Goal: Task Accomplishment & Management: Complete application form

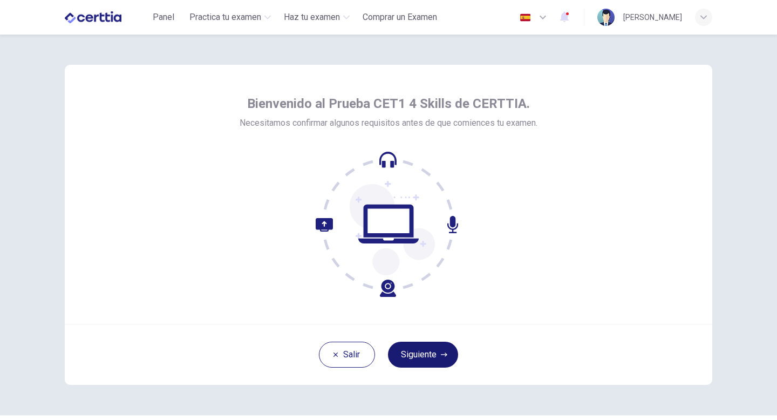
click at [416, 351] on button "Siguiente" at bounding box center [423, 355] width 70 height 26
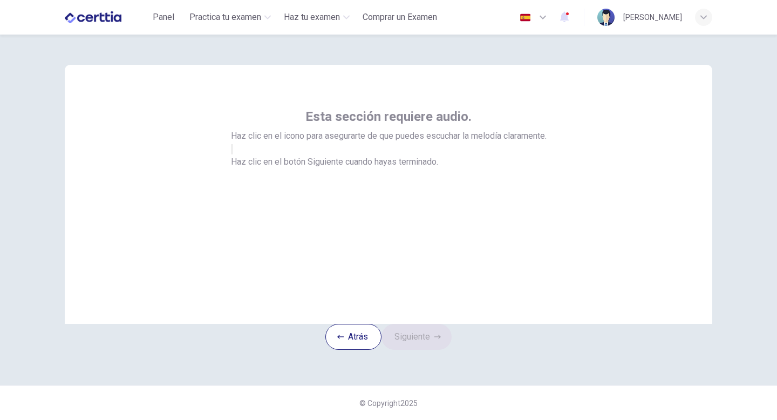
click at [233, 154] on button "button" at bounding box center [232, 149] width 2 height 10
click at [232, 152] on icon "button" at bounding box center [232, 152] width 0 height 0
click at [415, 350] on button "Siguiente" at bounding box center [417, 337] width 70 height 26
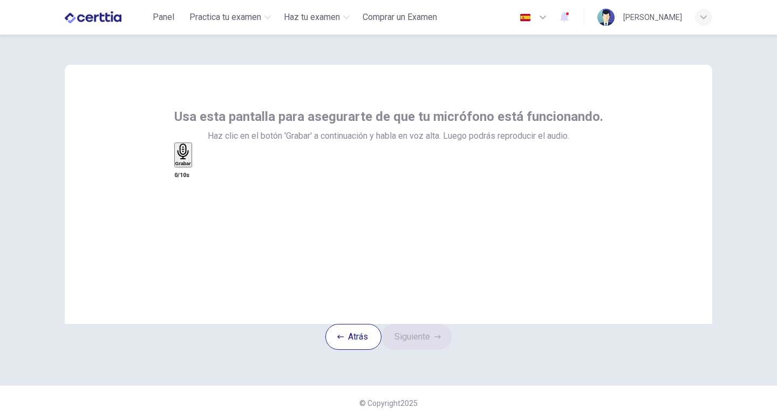
click at [191, 159] on icon "button" at bounding box center [183, 152] width 16 height 16
click at [195, 165] on icon "button" at bounding box center [195, 165] width 0 height 0
click at [423, 350] on button "Siguiente" at bounding box center [417, 337] width 70 height 26
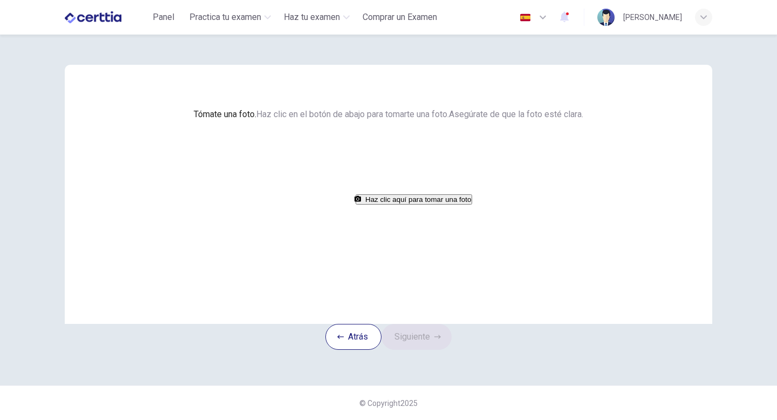
click at [445, 205] on button "Haz clic aquí para tomar una foto" at bounding box center [414, 199] width 117 height 10
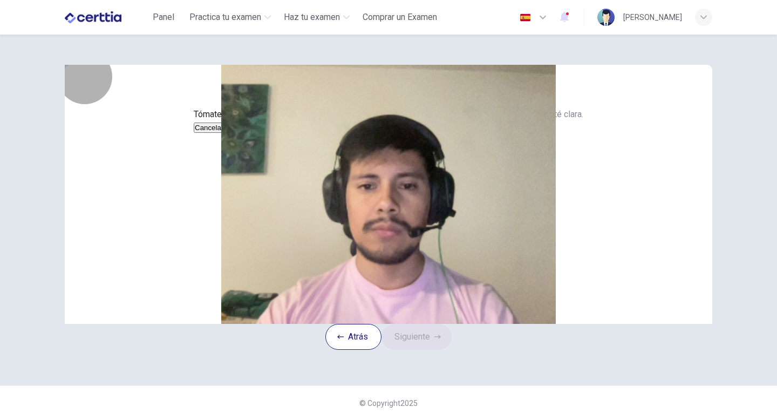
click at [253, 133] on button "Guardar" at bounding box center [239, 128] width 29 height 10
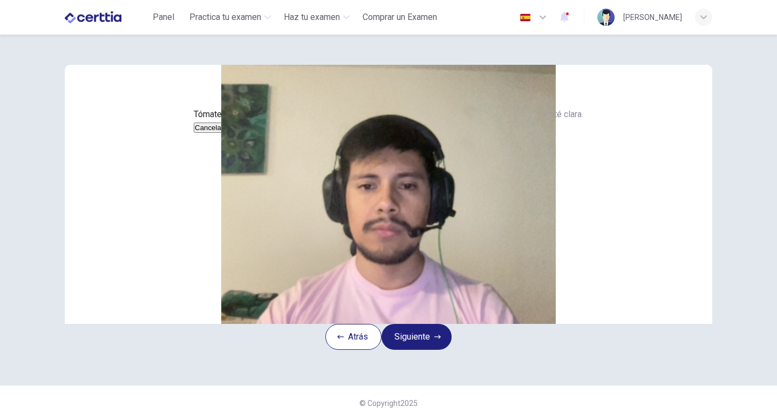
click at [253, 133] on button "Guardar" at bounding box center [239, 128] width 29 height 10
click at [429, 350] on button "Siguiente" at bounding box center [417, 337] width 70 height 26
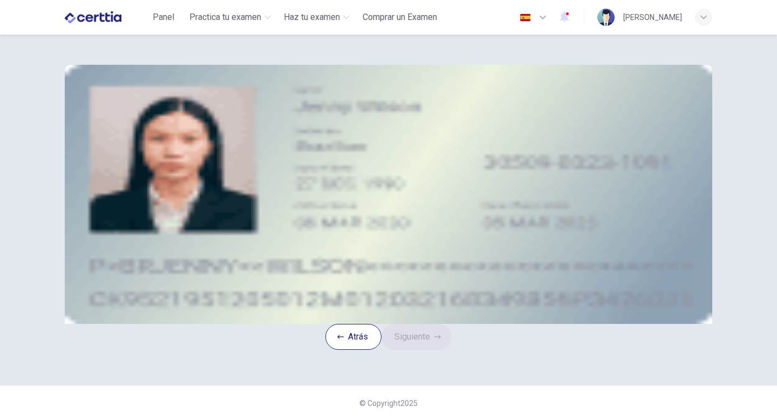
click at [319, 147] on div "Subir imagen" at bounding box center [389, 140] width 488 height 13
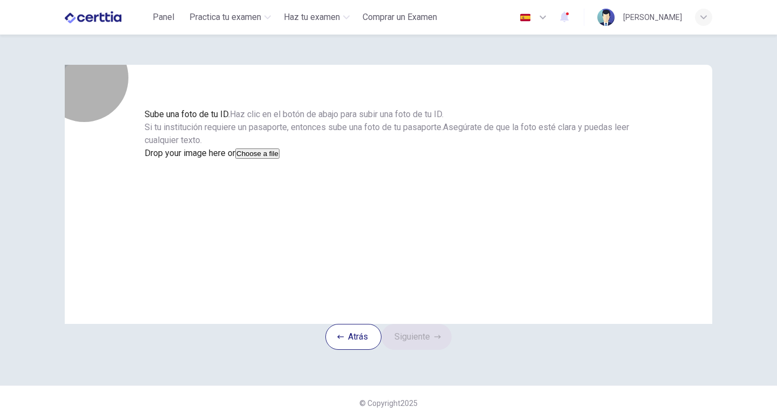
click at [280, 159] on button "Choose a file" at bounding box center [257, 153] width 44 height 10
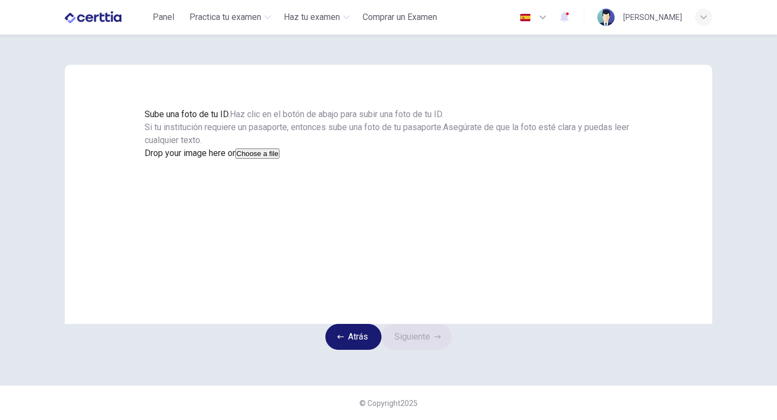
click at [365, 350] on button "Atrás" at bounding box center [353, 337] width 56 height 26
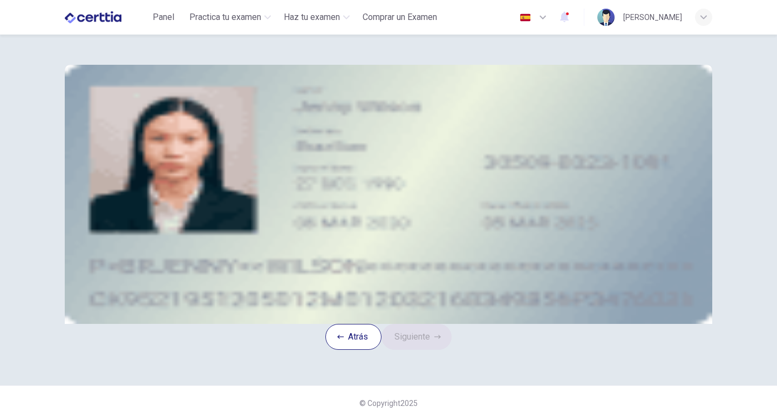
click at [147, 159] on button "take photo" at bounding box center [146, 153] width 2 height 10
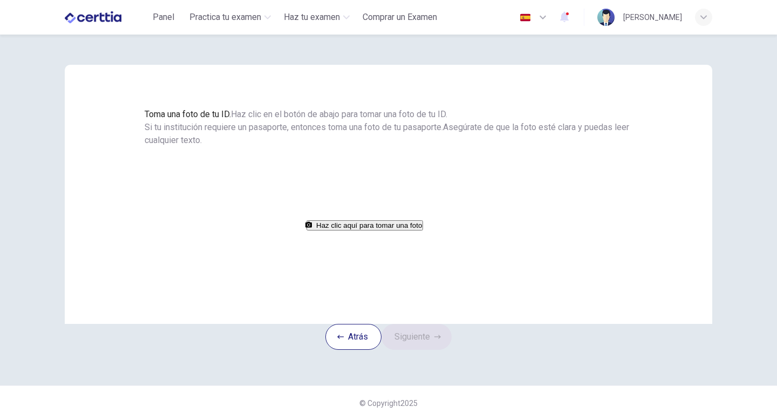
click at [413, 230] on button "Haz clic aquí para tomar una foto" at bounding box center [365, 225] width 117 height 10
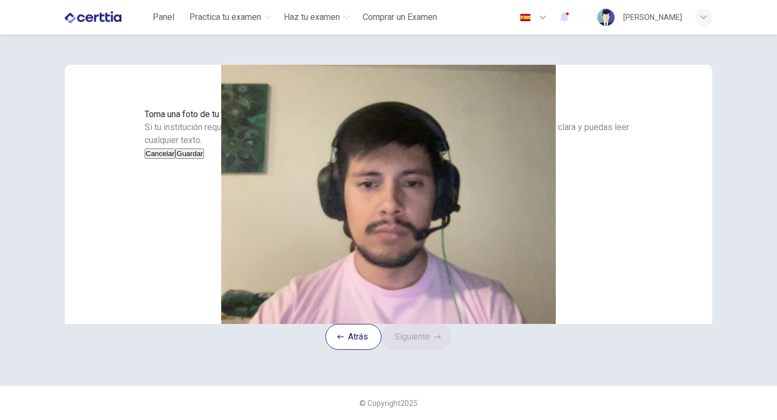
click at [175, 159] on button "Cancelar" at bounding box center [160, 153] width 31 height 10
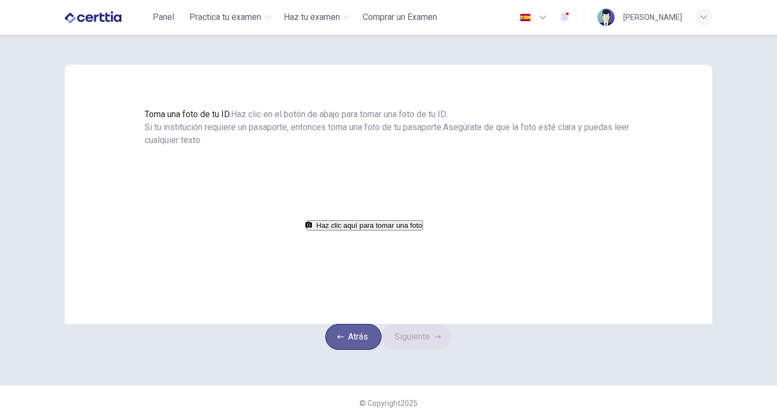
click at [356, 350] on button "Atrás" at bounding box center [353, 337] width 56 height 26
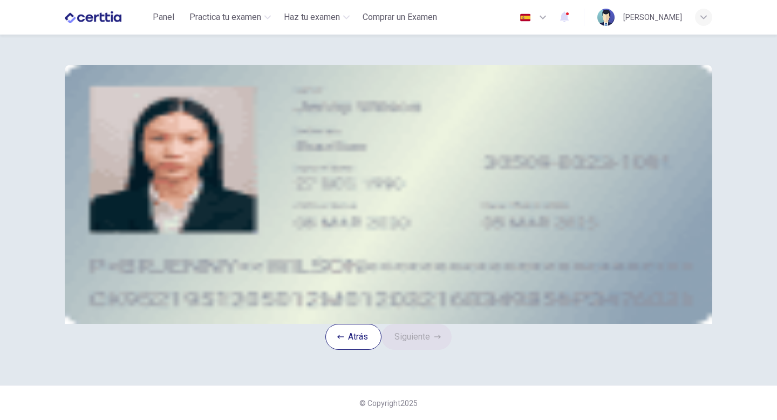
click at [336, 147] on div "Subir imagen" at bounding box center [389, 140] width 488 height 13
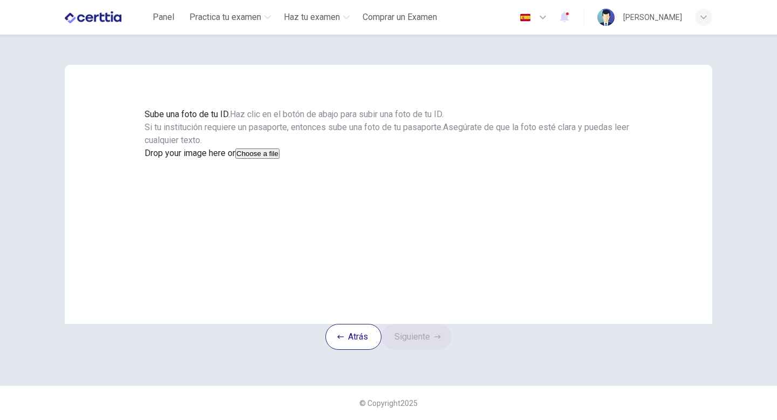
click at [280, 159] on button "Choose a file" at bounding box center [257, 153] width 44 height 10
click at [173, 185] on button "Guardar" at bounding box center [159, 179] width 29 height 10
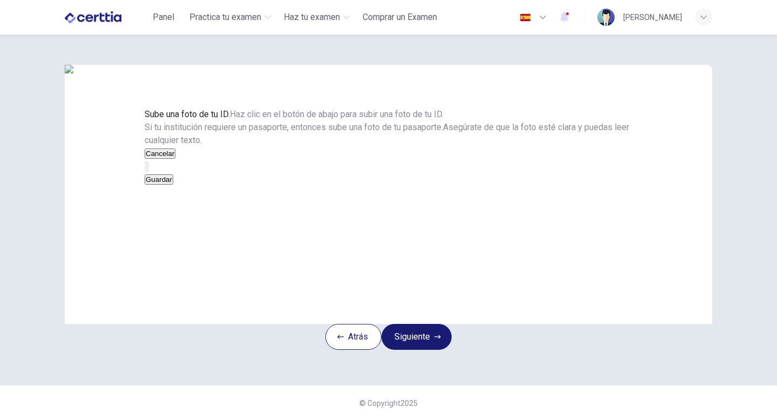
click at [424, 350] on button "Siguiente" at bounding box center [417, 337] width 70 height 26
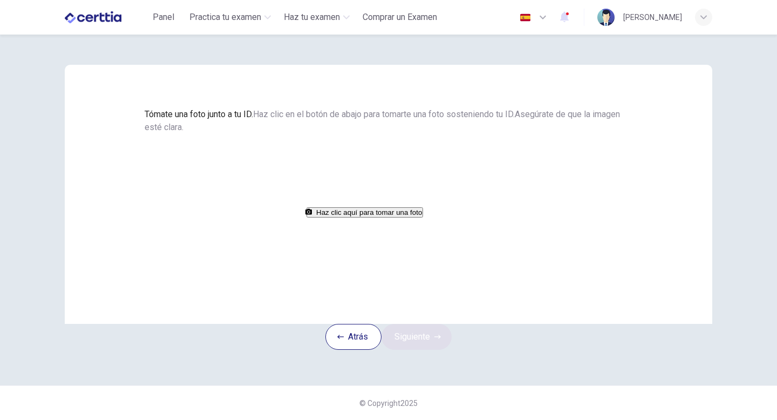
scroll to position [47, 0]
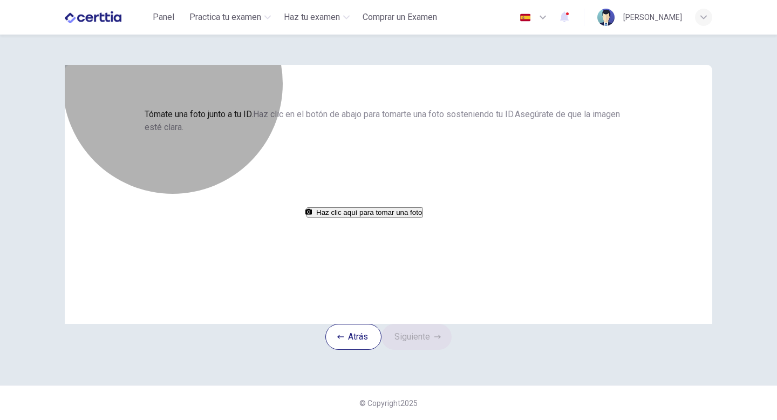
click at [416, 217] on button "Haz clic aquí para tomar una foto" at bounding box center [365, 212] width 117 height 10
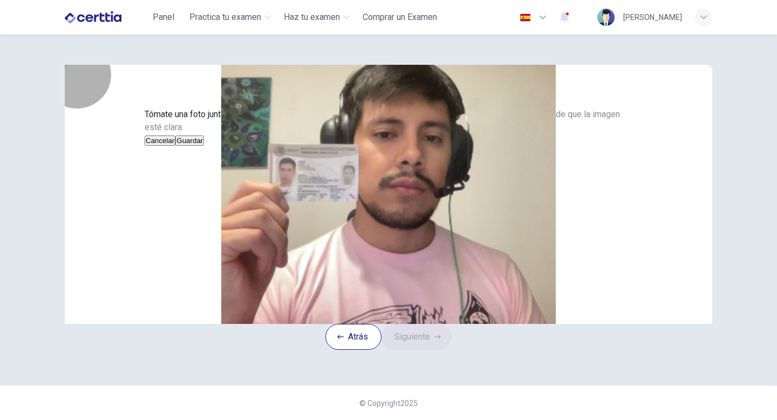
click at [204, 146] on button "Guardar" at bounding box center [189, 140] width 29 height 10
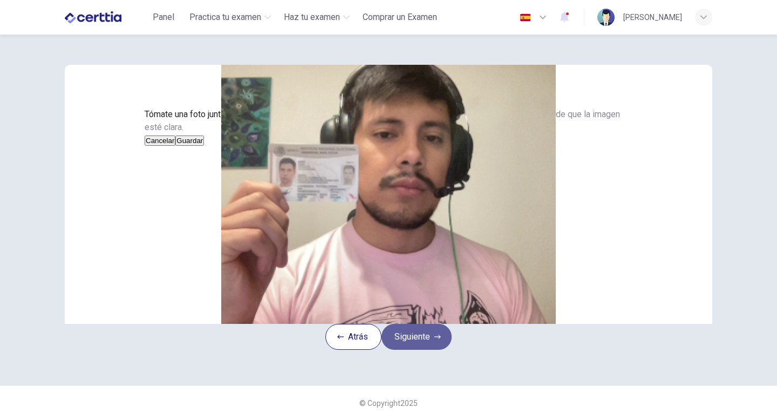
click at [425, 350] on button "Siguiente" at bounding box center [417, 337] width 70 height 26
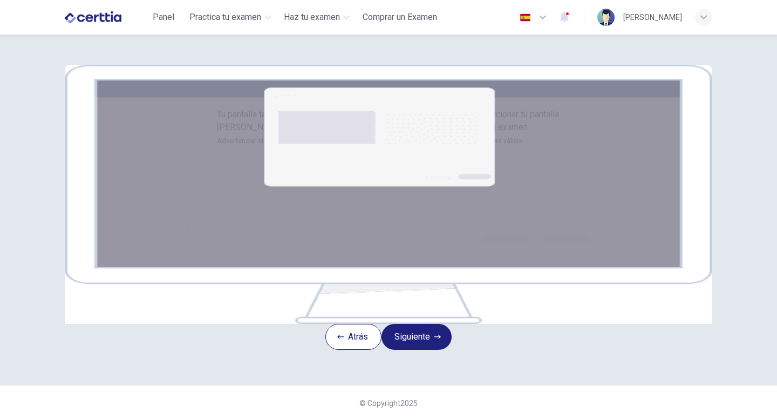
scroll to position [75, 0]
click at [430, 350] on button "Siguiente" at bounding box center [417, 337] width 70 height 26
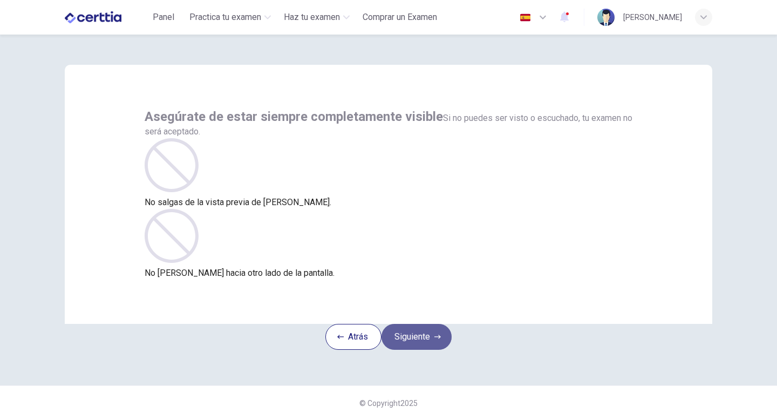
click at [431, 324] on button "Siguiente" at bounding box center [417, 337] width 70 height 26
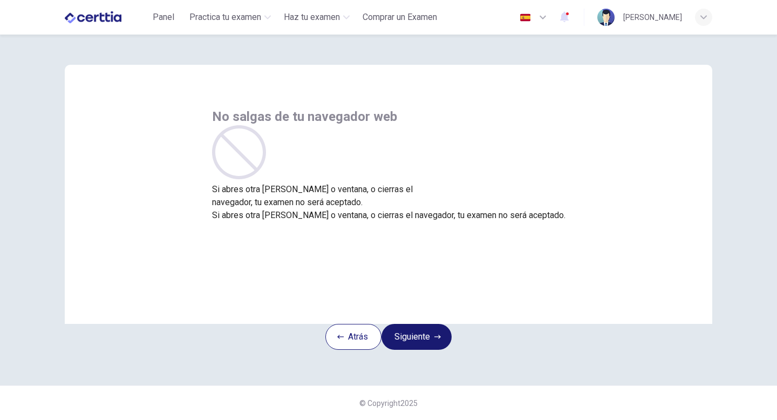
click at [431, 324] on button "Siguiente" at bounding box center [417, 337] width 70 height 26
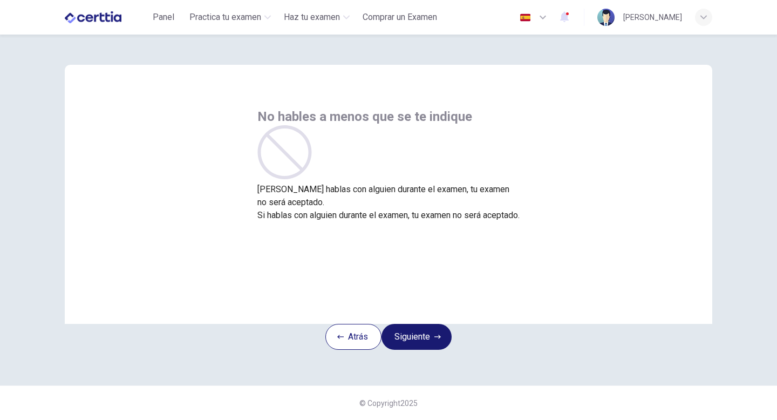
click at [431, 324] on button "Siguiente" at bounding box center [417, 337] width 70 height 26
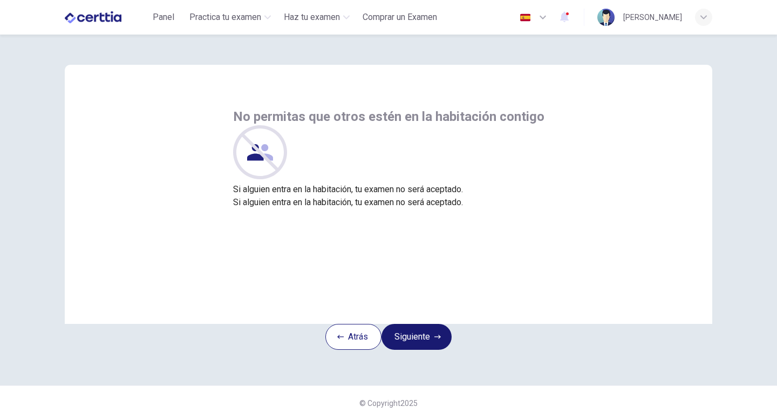
click at [431, 324] on button "Siguiente" at bounding box center [417, 337] width 70 height 26
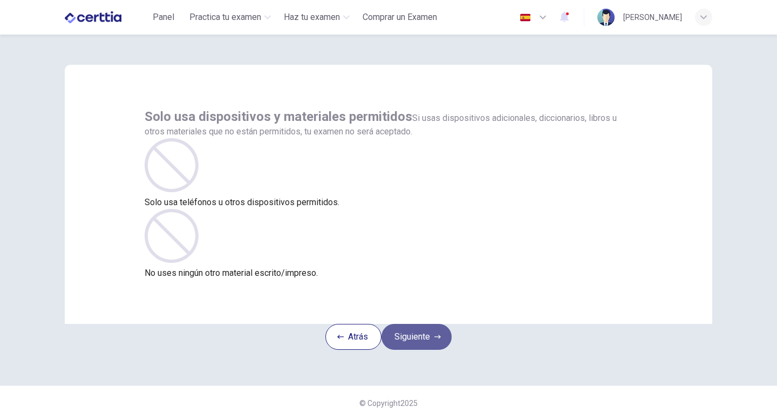
click at [431, 324] on button "Siguiente" at bounding box center [417, 337] width 70 height 26
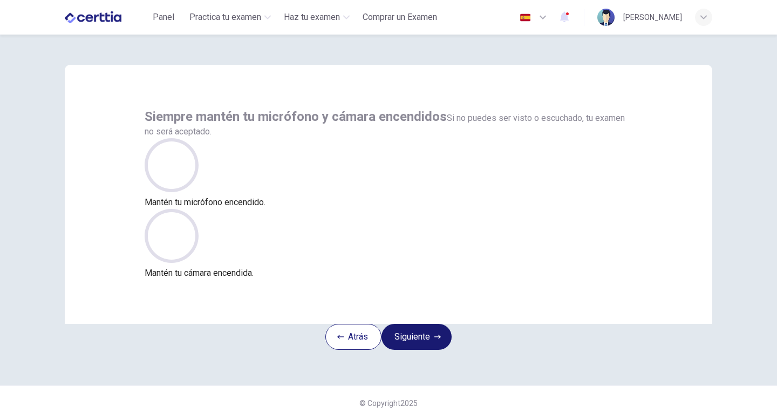
click at [431, 324] on button "Siguiente" at bounding box center [417, 337] width 70 height 26
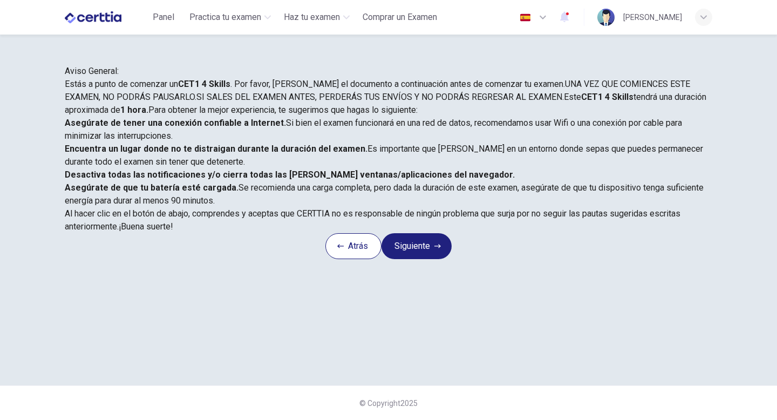
scroll to position [101, 0]
click at [426, 259] on button "Siguiente" at bounding box center [417, 246] width 70 height 26
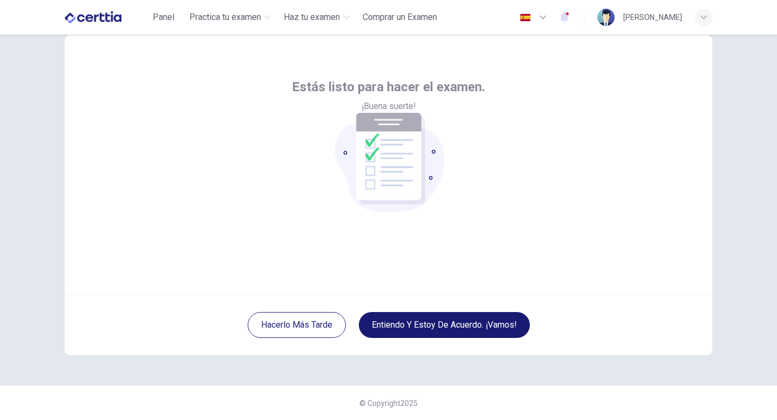
scroll to position [0, 0]
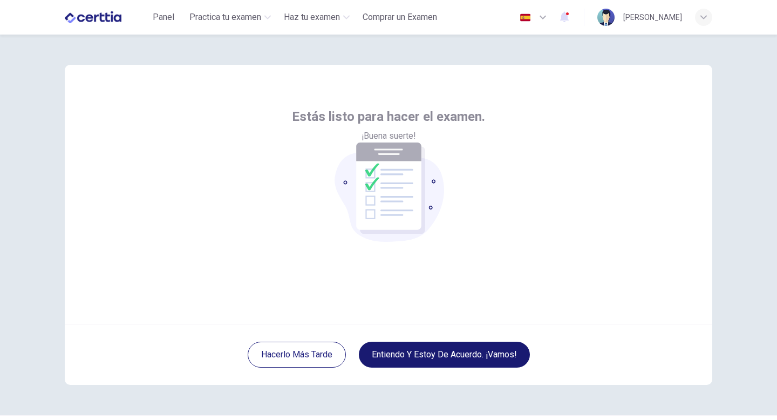
click at [420, 351] on button "Entiendo y estoy de acuerdo. ¡Vamos!" at bounding box center [444, 355] width 171 height 26
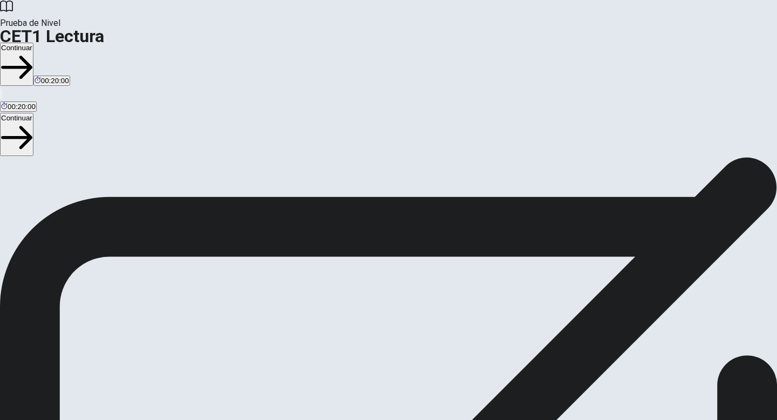
scroll to position [1, 0]
click at [33, 43] on button "Continuar" at bounding box center [16, 64] width 33 height 43
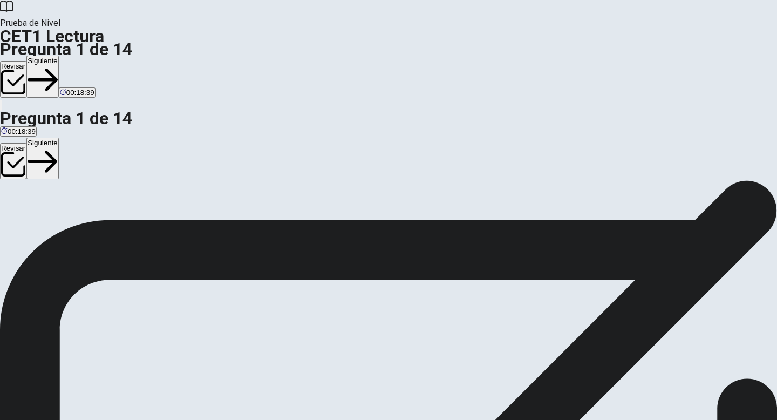
scroll to position [203, 0]
click at [59, 56] on button "Siguiente" at bounding box center [42, 77] width 32 height 42
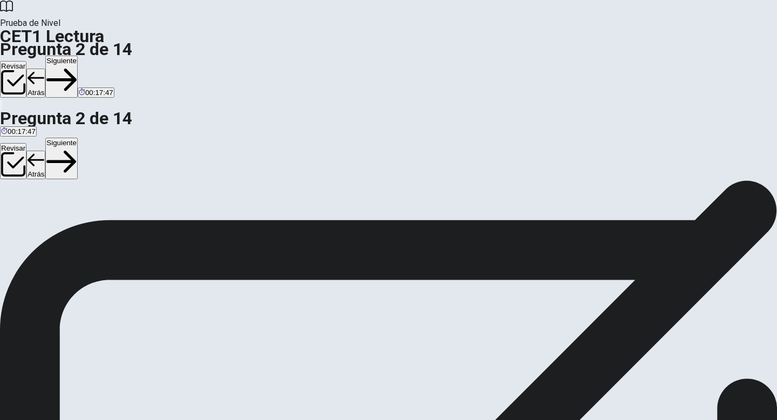
click at [78, 56] on button "Siguiente" at bounding box center [61, 77] width 32 height 42
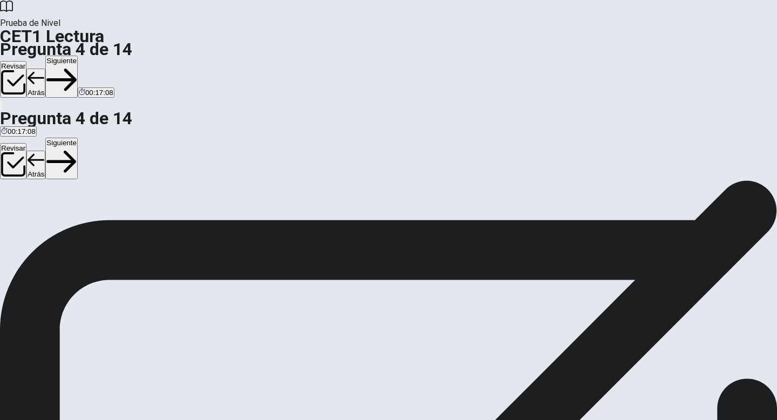
scroll to position [123, 0]
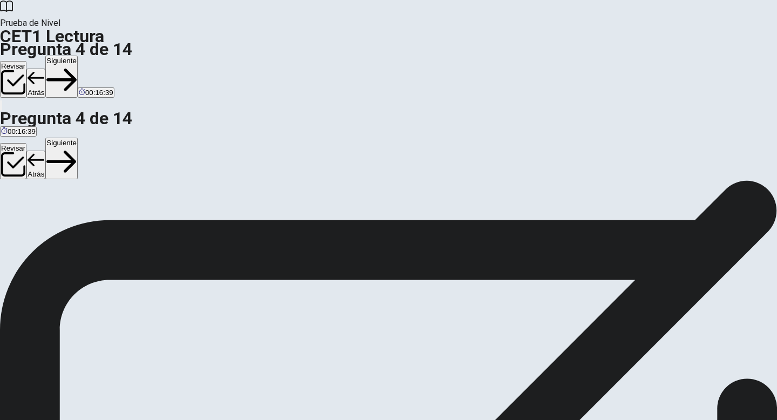
click at [78, 56] on button "Siguiente" at bounding box center [61, 77] width 32 height 42
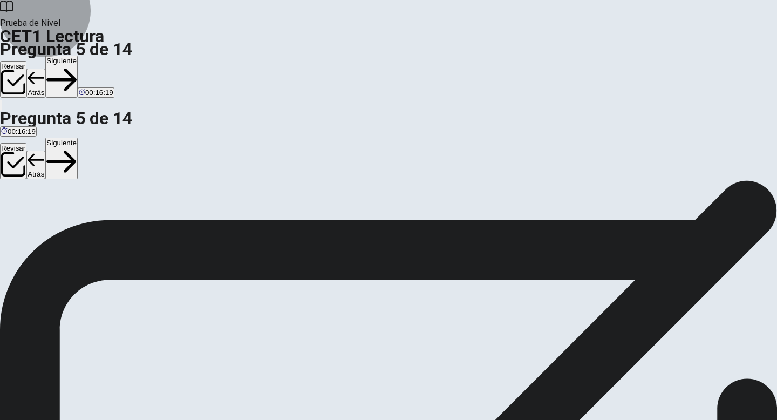
click at [78, 56] on button "Siguiente" at bounding box center [61, 77] width 32 height 42
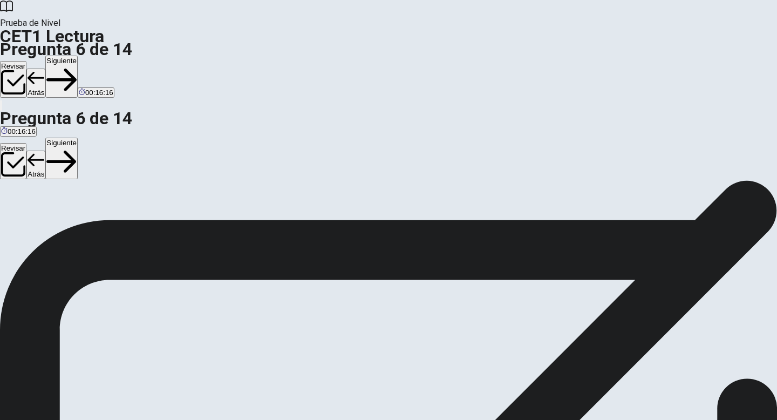
click at [45, 69] on button "Atrás" at bounding box center [35, 83] width 19 height 29
click at [78, 56] on button "Siguiente" at bounding box center [61, 77] width 32 height 42
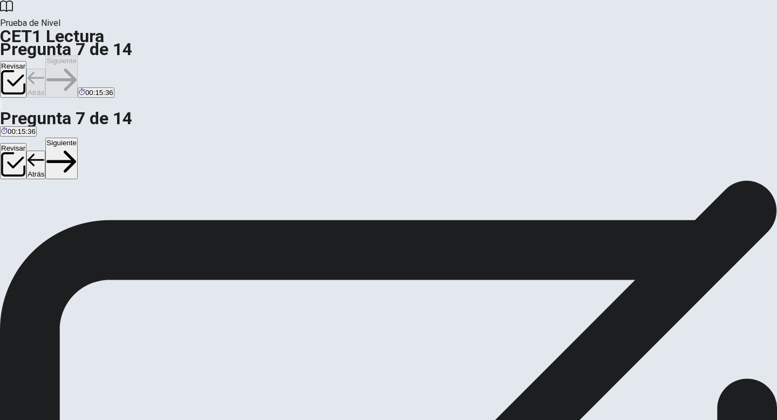
scroll to position [388, 0]
click at [78, 56] on button "Siguiente" at bounding box center [61, 77] width 32 height 42
click at [45, 69] on button "Atrás" at bounding box center [35, 83] width 19 height 29
click at [78, 56] on button "Siguiente" at bounding box center [61, 77] width 32 height 42
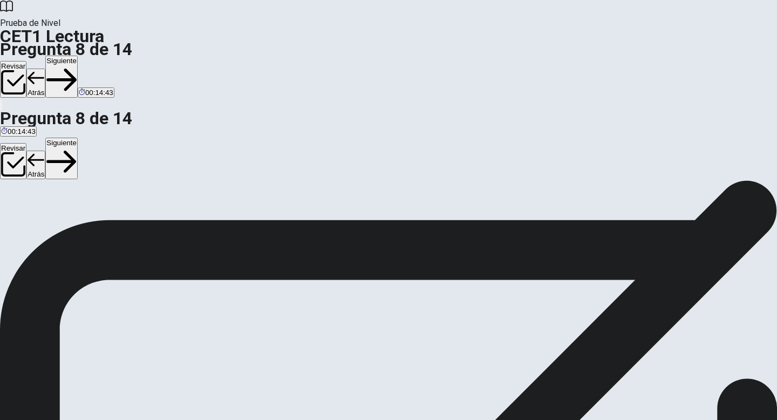
click at [78, 56] on button "Siguiente" at bounding box center [61, 77] width 32 height 42
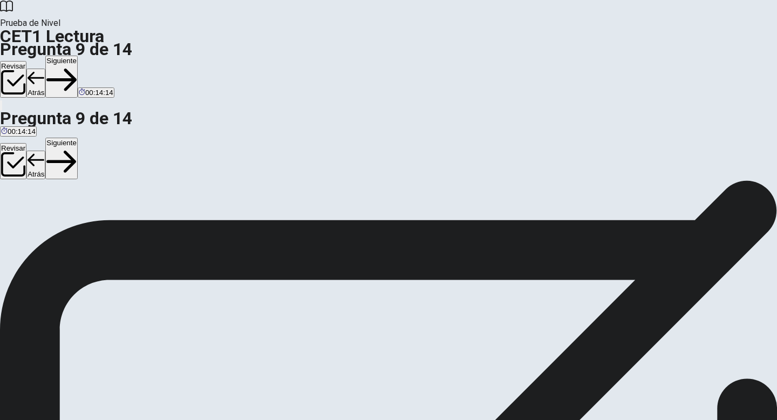
click at [78, 56] on button "Siguiente" at bounding box center [61, 77] width 32 height 42
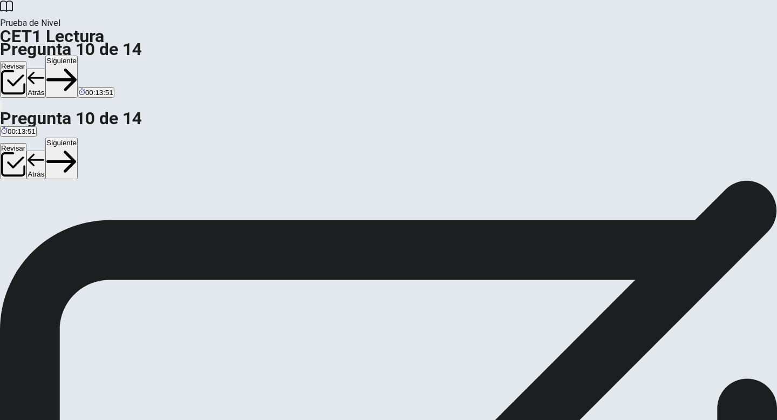
scroll to position [66, 0]
click at [78, 56] on button "Siguiente" at bounding box center [61, 77] width 32 height 42
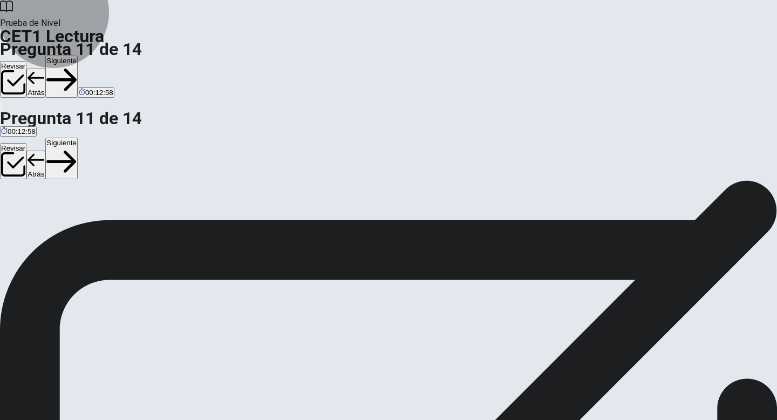
click at [77, 65] on icon "button" at bounding box center [61, 80] width 30 height 30
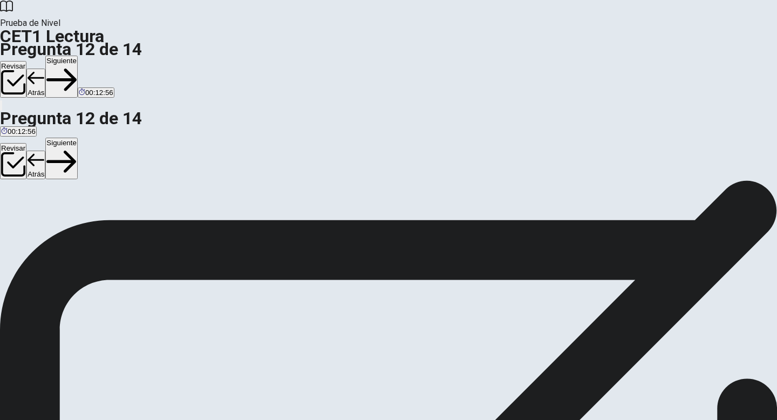
scroll to position [2, 0]
click at [78, 56] on button "Siguiente" at bounding box center [61, 77] width 32 height 42
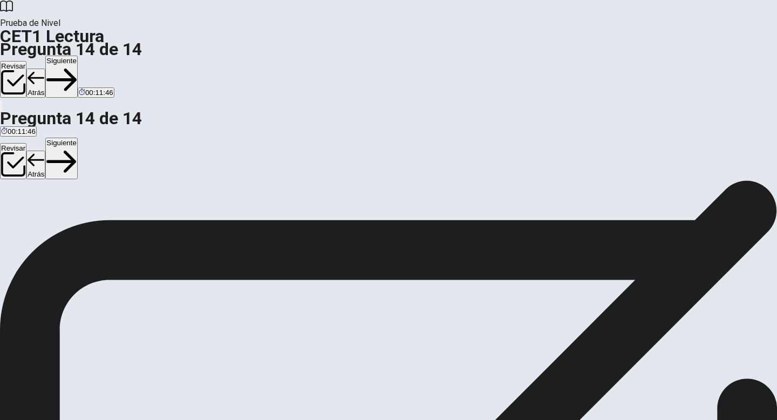
scroll to position [45, 0]
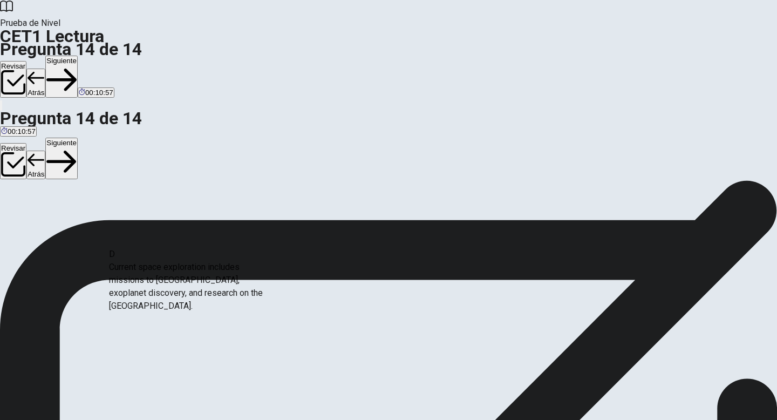
drag, startPoint x: 138, startPoint y: 287, endPoint x: 154, endPoint y: 283, distance: 17.0
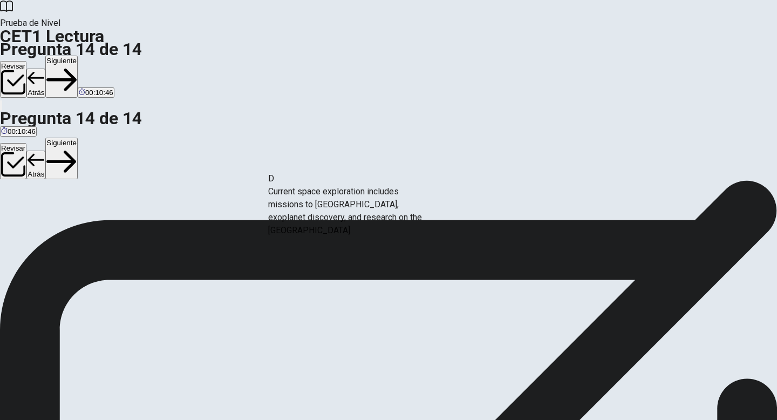
scroll to position [169, 0]
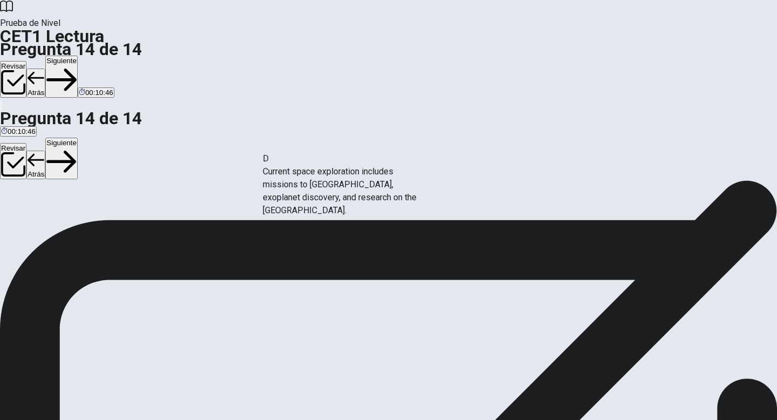
drag, startPoint x: 173, startPoint y: 220, endPoint x: 363, endPoint y: 199, distance: 190.5
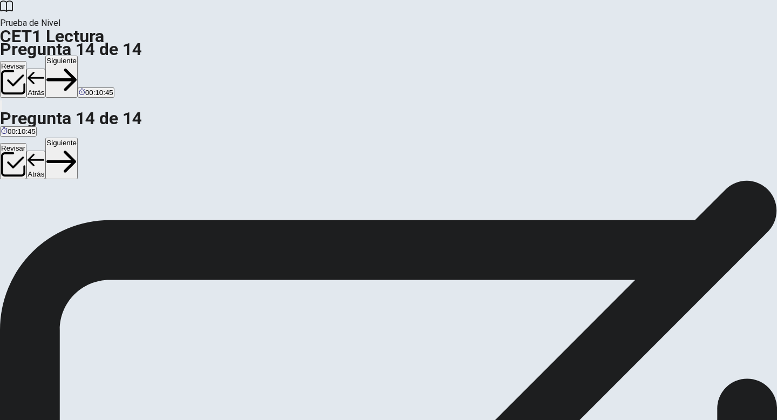
scroll to position [136, 0]
drag, startPoint x: 166, startPoint y: 248, endPoint x: 453, endPoint y: 246, distance: 287.1
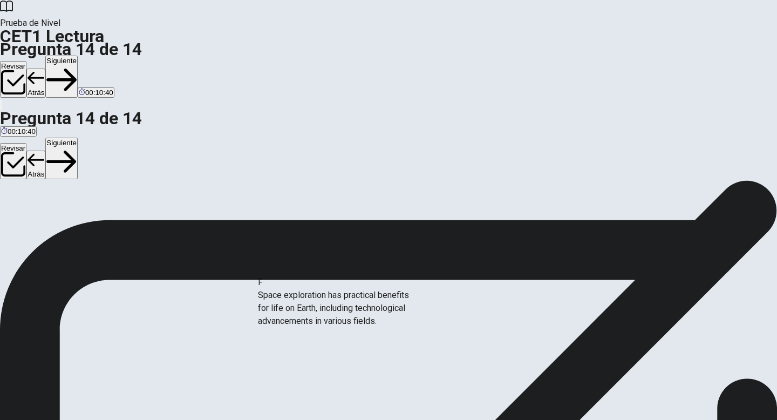
scroll to position [12, 0]
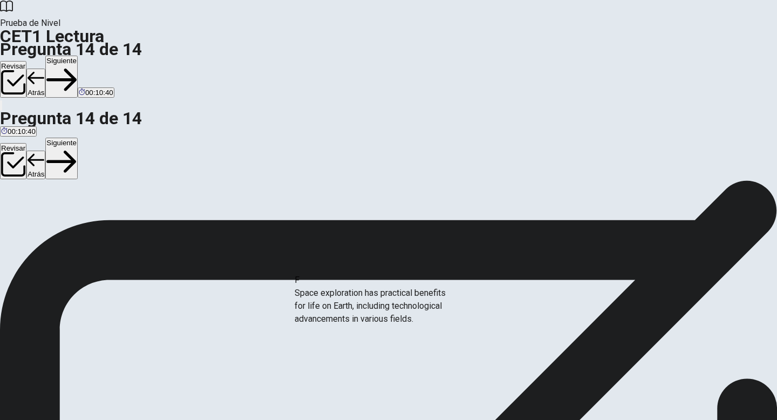
drag, startPoint x: 159, startPoint y: 305, endPoint x: 376, endPoint y: 307, distance: 216.4
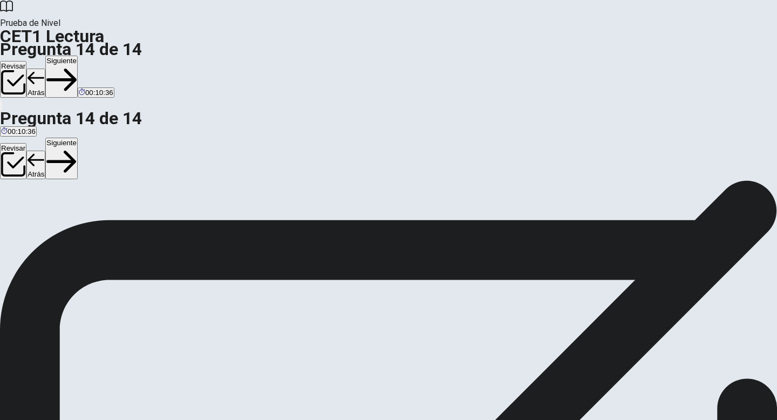
scroll to position [40, 0]
click at [78, 56] on button "Siguiente" at bounding box center [61, 77] width 32 height 42
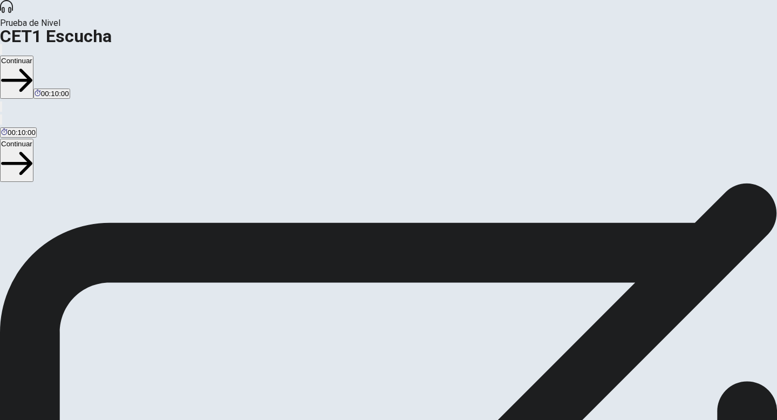
scroll to position [86, 0]
click at [33, 56] on button "Continuar" at bounding box center [16, 77] width 33 height 43
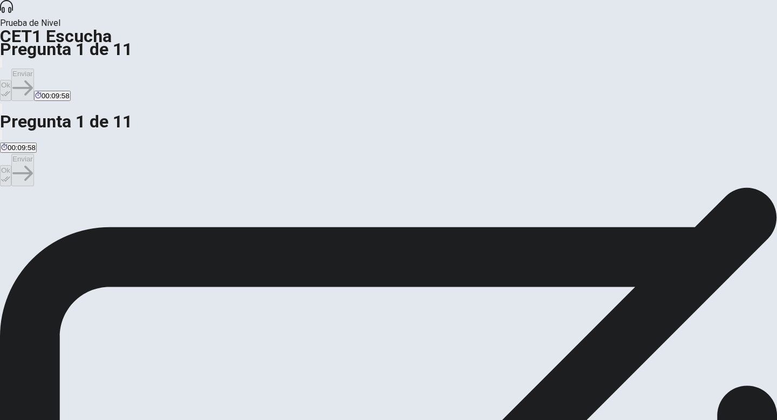
drag, startPoint x: 466, startPoint y: 164, endPoint x: 192, endPoint y: 206, distance: 277.4
click at [11, 80] on button "Ok" at bounding box center [5, 90] width 11 height 21
click at [34, 69] on button "Enviar" at bounding box center [22, 85] width 23 height 32
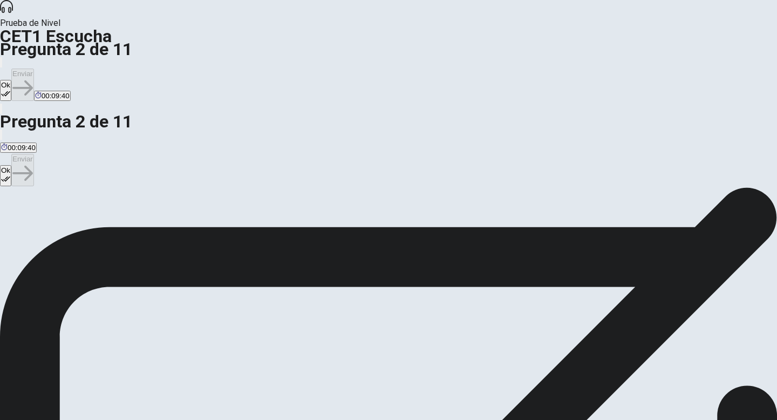
click at [11, 80] on button "Ok" at bounding box center [5, 90] width 11 height 21
click at [34, 69] on button "Enviar" at bounding box center [22, 85] width 23 height 32
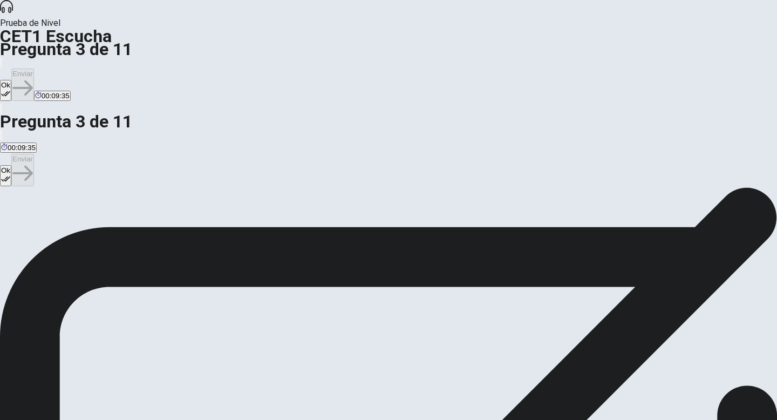
click at [11, 80] on button "Ok" at bounding box center [5, 90] width 11 height 21
click at [34, 69] on button "Enviar" at bounding box center [22, 85] width 23 height 32
click at [11, 80] on button "Ok" at bounding box center [5, 90] width 11 height 21
click at [34, 69] on button "Enviar" at bounding box center [22, 85] width 23 height 32
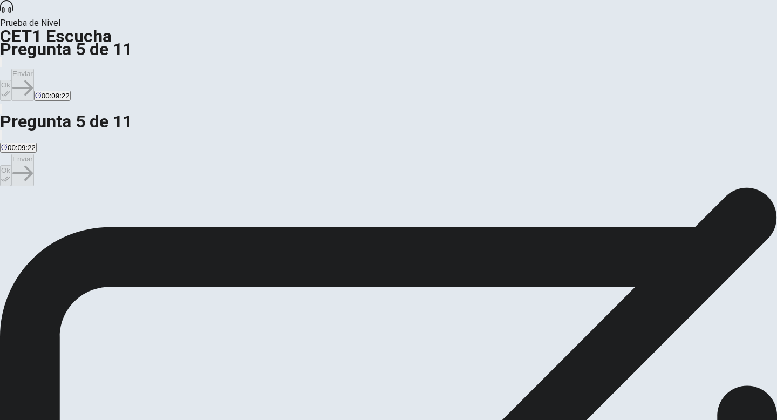
click at [10, 89] on icon "button" at bounding box center [5, 93] width 9 height 9
click at [34, 69] on button "Enviar" at bounding box center [22, 85] width 23 height 32
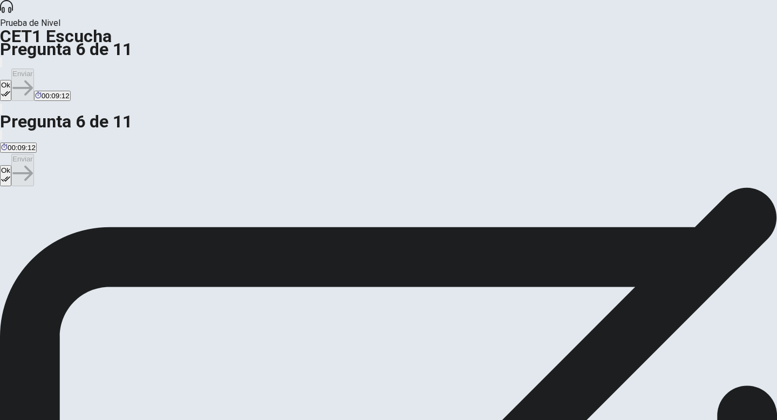
click at [11, 80] on button "Ok" at bounding box center [5, 90] width 11 height 21
click at [34, 69] on button "Enviar" at bounding box center [22, 85] width 23 height 32
click at [11, 80] on button "Ok" at bounding box center [5, 90] width 11 height 21
click at [33, 78] on icon "button" at bounding box center [22, 88] width 21 height 21
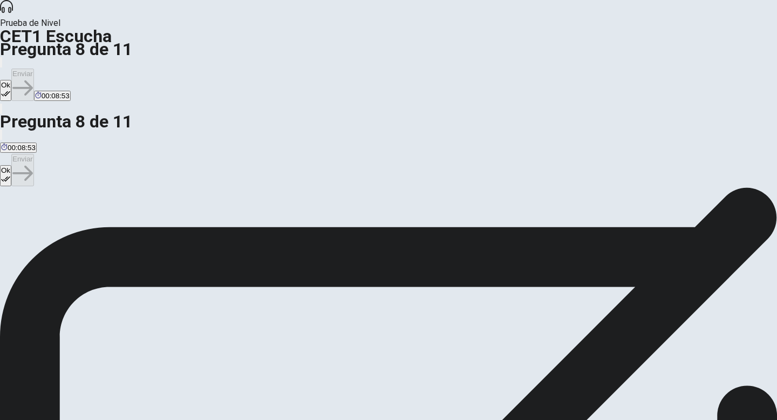
click at [11, 80] on button "Ok" at bounding box center [5, 90] width 11 height 21
click at [34, 69] on button "Enviar" at bounding box center [22, 85] width 23 height 32
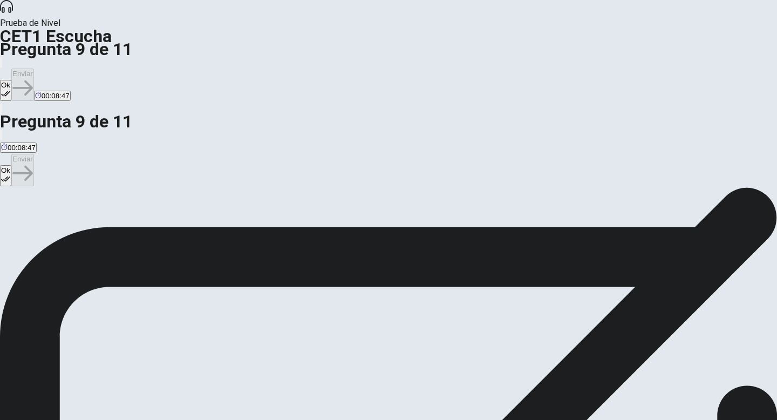
click at [11, 80] on button "Ok" at bounding box center [5, 90] width 11 height 21
click at [34, 69] on button "Enviar" at bounding box center [22, 85] width 23 height 32
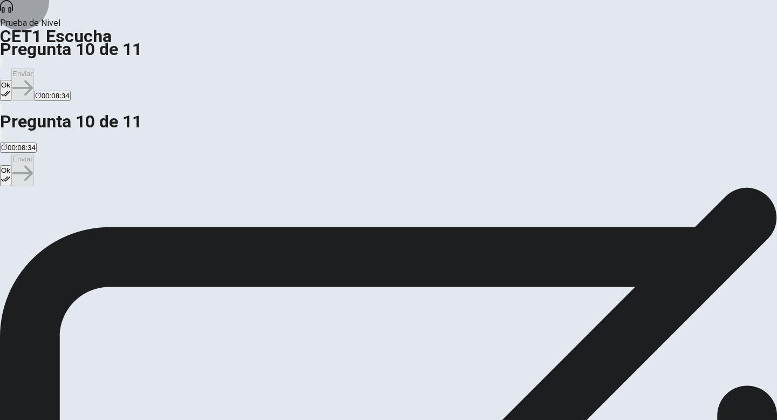
click at [11, 80] on button "Ok" at bounding box center [5, 90] width 11 height 21
click at [34, 69] on button "Enviar" at bounding box center [22, 85] width 23 height 32
click at [11, 80] on button "Ok" at bounding box center [5, 90] width 11 height 21
click at [34, 69] on button "Enviar" at bounding box center [22, 85] width 23 height 32
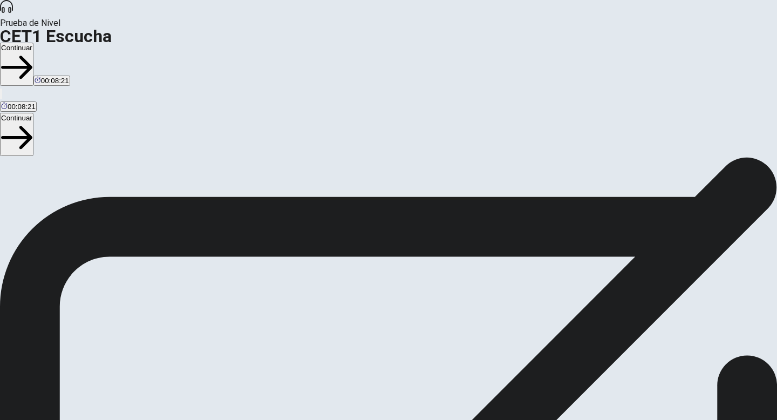
click at [33, 43] on button "Continuar" at bounding box center [16, 64] width 33 height 43
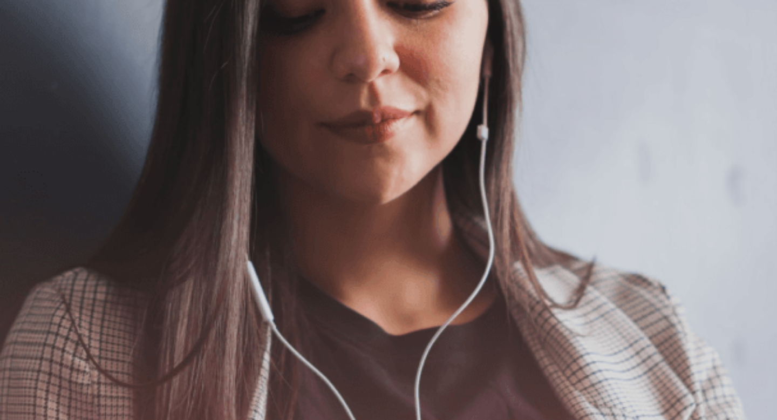
click at [33, 56] on button "Continuar" at bounding box center [16, 77] width 33 height 43
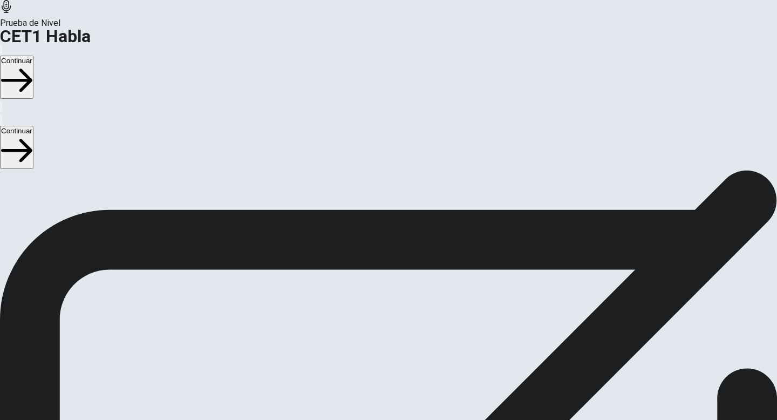
click at [33, 56] on button "Continuar" at bounding box center [16, 77] width 33 height 43
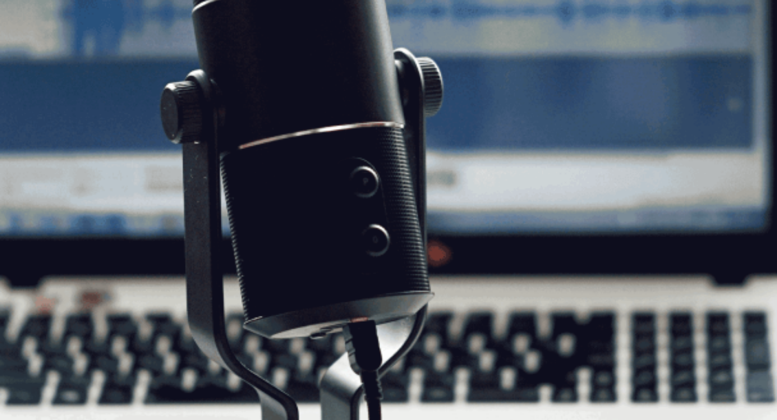
click at [33, 56] on button "Continuar" at bounding box center [16, 77] width 33 height 43
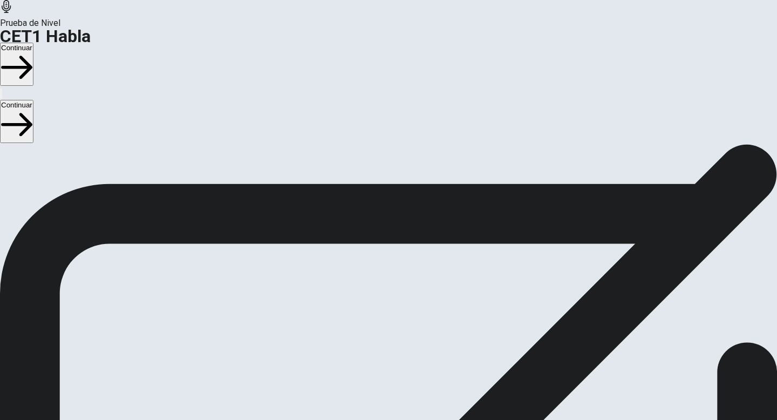
click at [33, 43] on button "Continuar" at bounding box center [16, 64] width 33 height 43
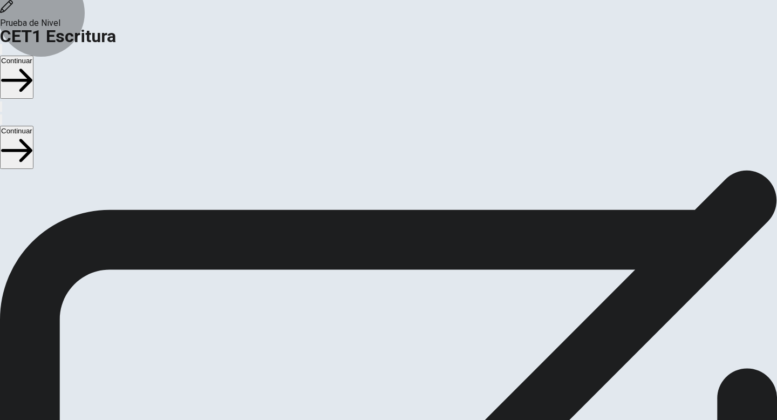
click at [33, 56] on button "Continuar" at bounding box center [16, 77] width 33 height 43
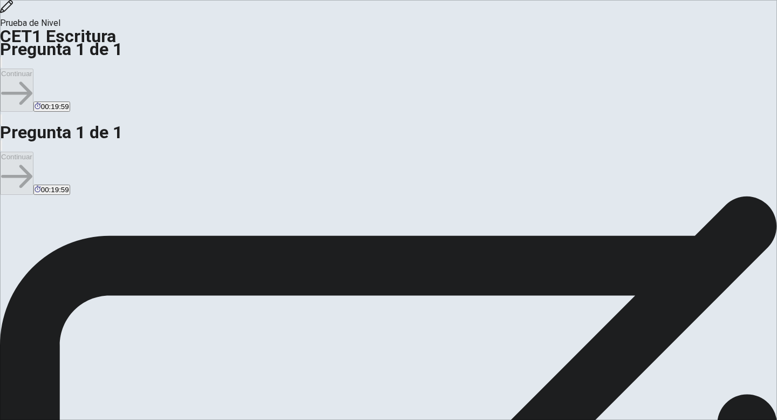
type textarea "*"
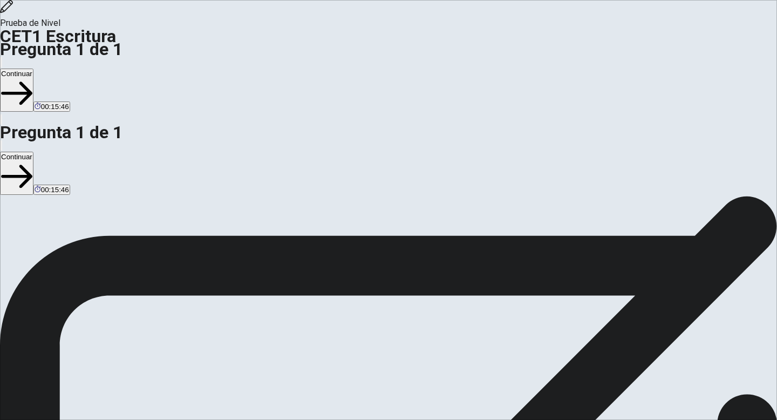
drag, startPoint x: 455, startPoint y: 309, endPoint x: 411, endPoint y: 291, distance: 47.5
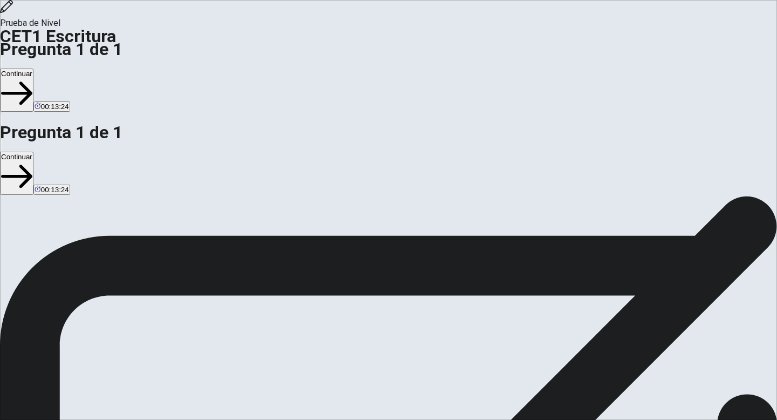
type textarea "**********"
drag, startPoint x: 640, startPoint y: 289, endPoint x: 400, endPoint y: 111, distance: 298.5
type textarea "*"
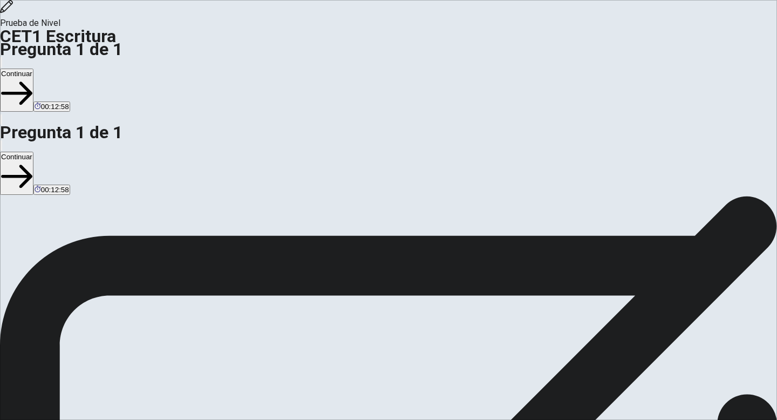
type textarea "*"
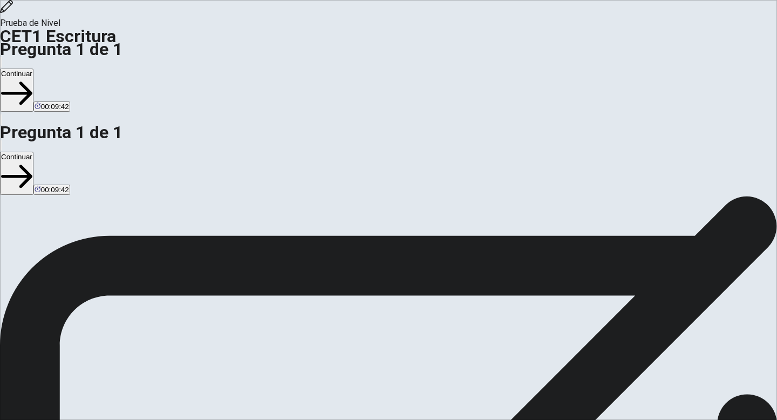
type textarea "**********"
drag, startPoint x: 586, startPoint y: 201, endPoint x: 384, endPoint y: 98, distance: 226.6
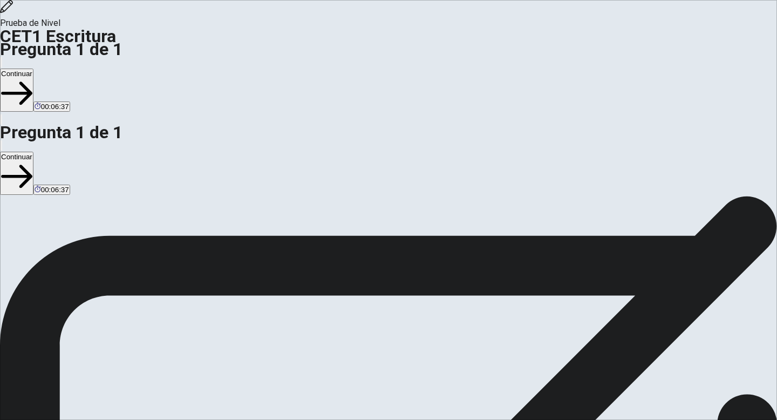
drag, startPoint x: 478, startPoint y: 207, endPoint x: 586, endPoint y: 217, distance: 109.0
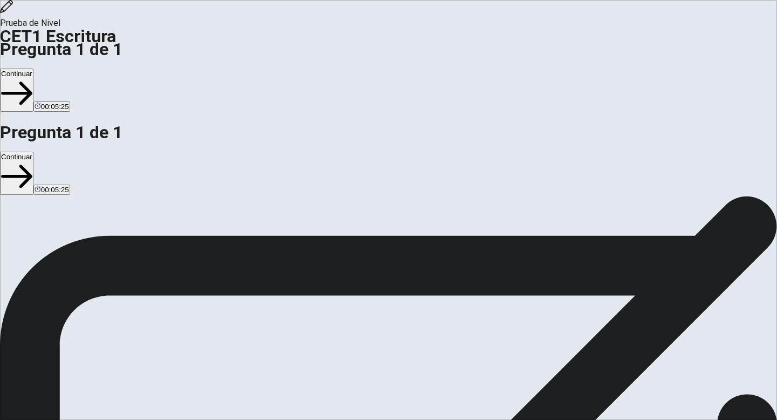
drag, startPoint x: 579, startPoint y: 271, endPoint x: 491, endPoint y: 243, distance: 93.0
drag, startPoint x: 510, startPoint y: 255, endPoint x: 418, endPoint y: 210, distance: 102.6
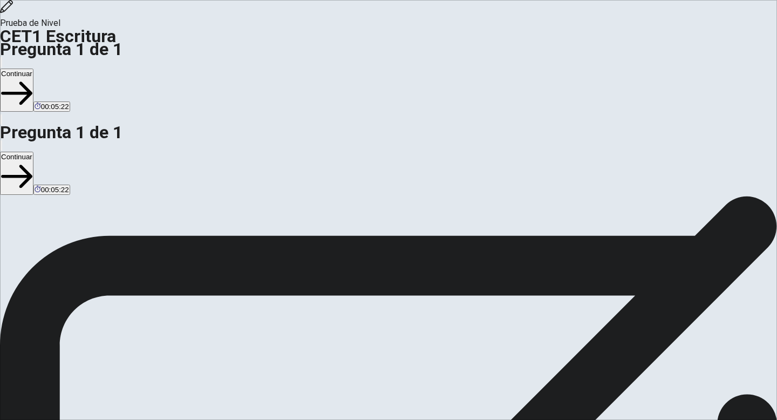
drag, startPoint x: 492, startPoint y: 246, endPoint x: 570, endPoint y: 275, distance: 83.2
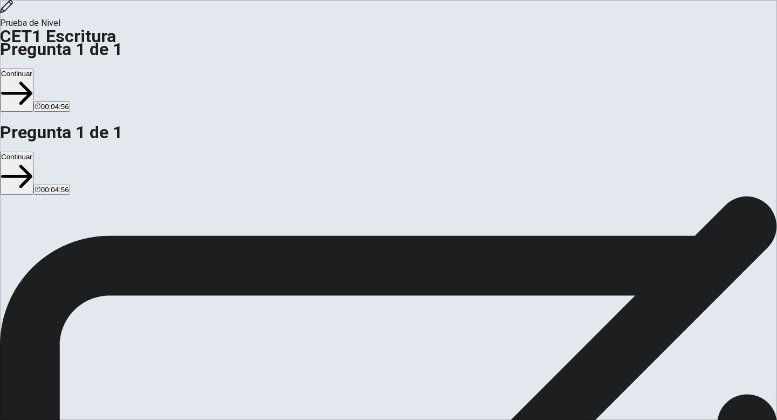
paste textarea
drag, startPoint x: 593, startPoint y: 278, endPoint x: 542, endPoint y: 275, distance: 51.4
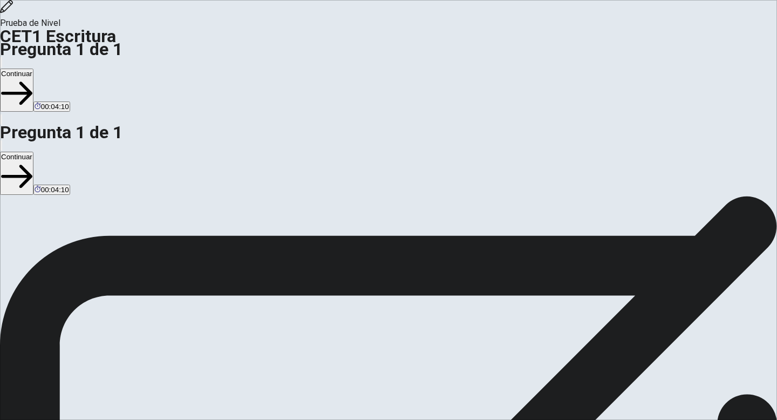
drag, startPoint x: 490, startPoint y: 248, endPoint x: 409, endPoint y: 208, distance: 90.0
drag, startPoint x: 536, startPoint y: 113, endPoint x: 483, endPoint y: 108, distance: 53.2
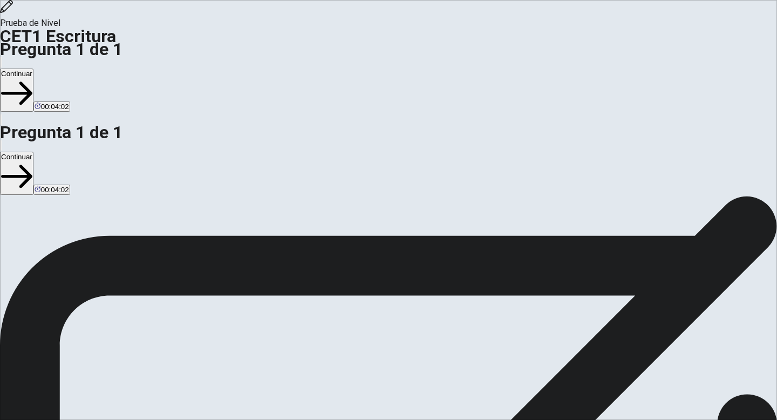
drag, startPoint x: 505, startPoint y: 353, endPoint x: 410, endPoint y: 347, distance: 95.2
type textarea "**********"
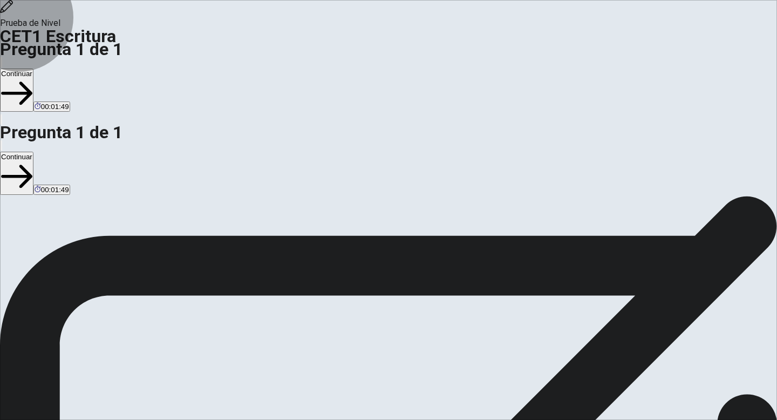
click at [33, 69] on button "Continuar" at bounding box center [16, 90] width 33 height 43
